Goal: Information Seeking & Learning: Learn about a topic

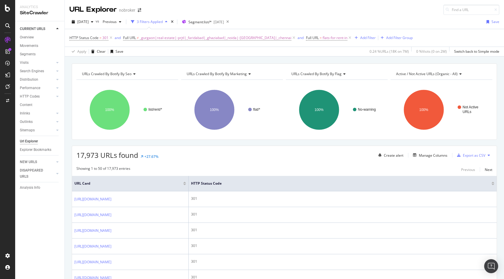
scroll to position [95, 0]
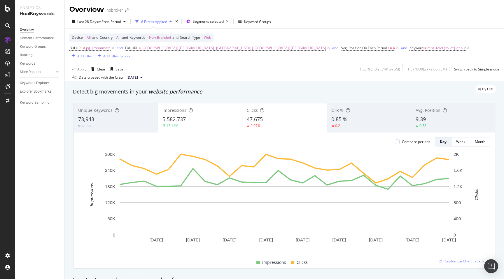
click at [71, 158] on div "Unique Keywords 73,943 4.06% Impressions 5,582,737 12.11% Clicks 47,675 9.97% C…" at bounding box center [284, 186] width 429 height 175
